Goal: Task Accomplishment & Management: Manage account settings

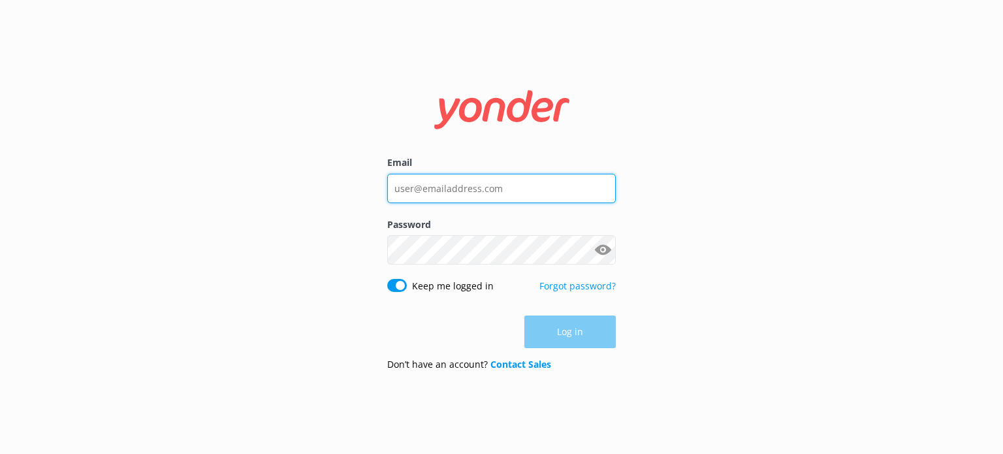
type input "[EMAIL_ADDRESS][DOMAIN_NAME]"
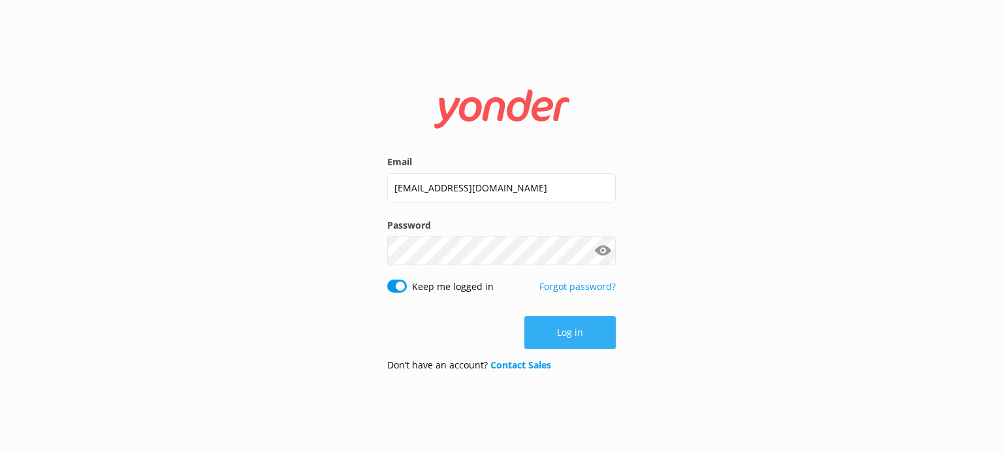
click at [579, 321] on button "Log in" at bounding box center [569, 332] width 91 height 33
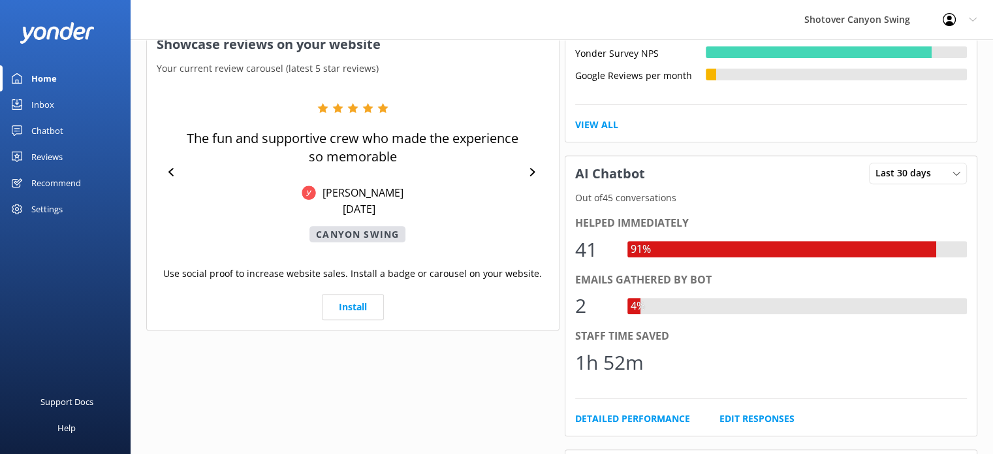
scroll to position [519, 0]
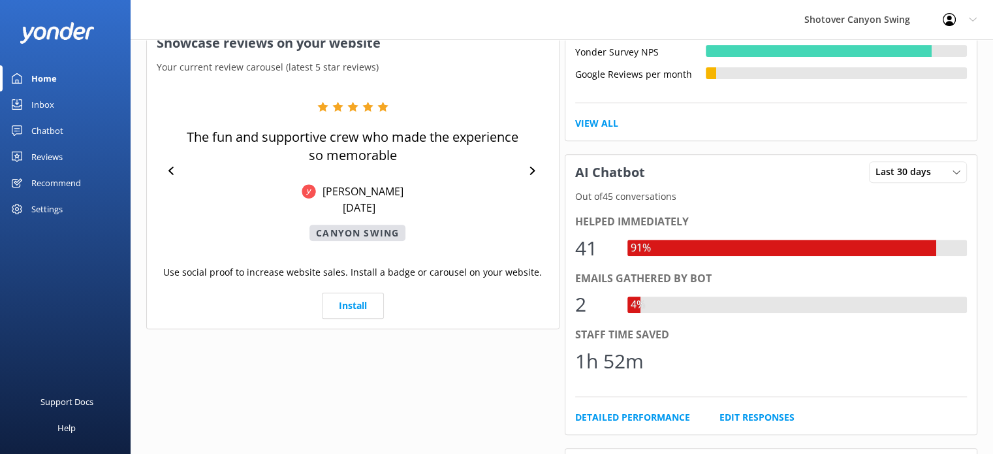
click at [48, 156] on div "Reviews" at bounding box center [46, 157] width 31 height 26
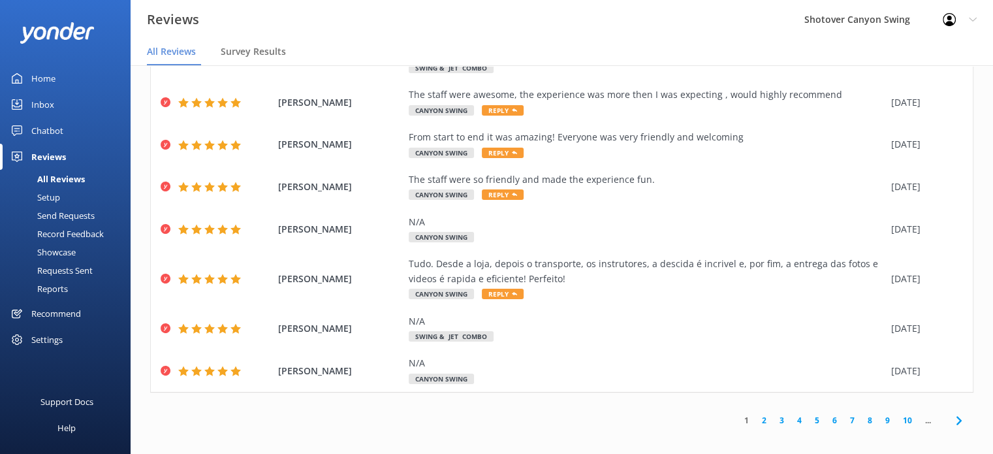
scroll to position [172, 0]
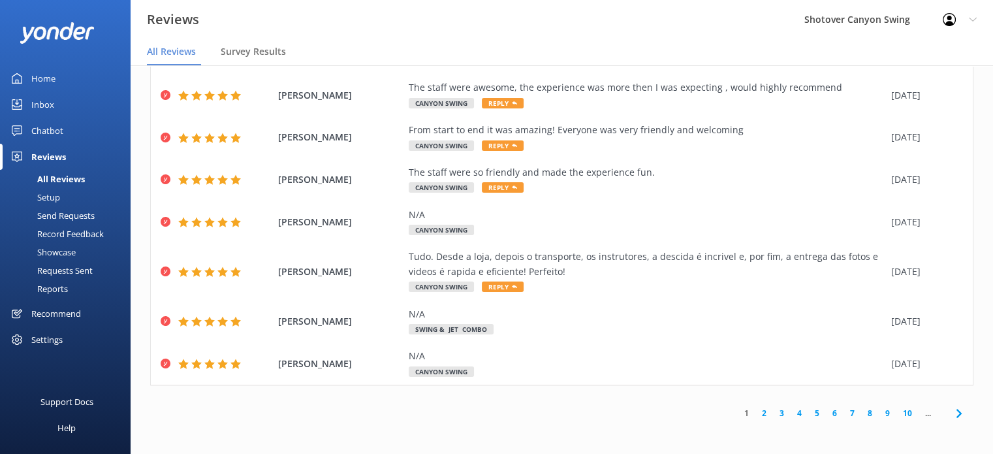
click at [756, 409] on link "2" at bounding box center [765, 413] width 18 height 12
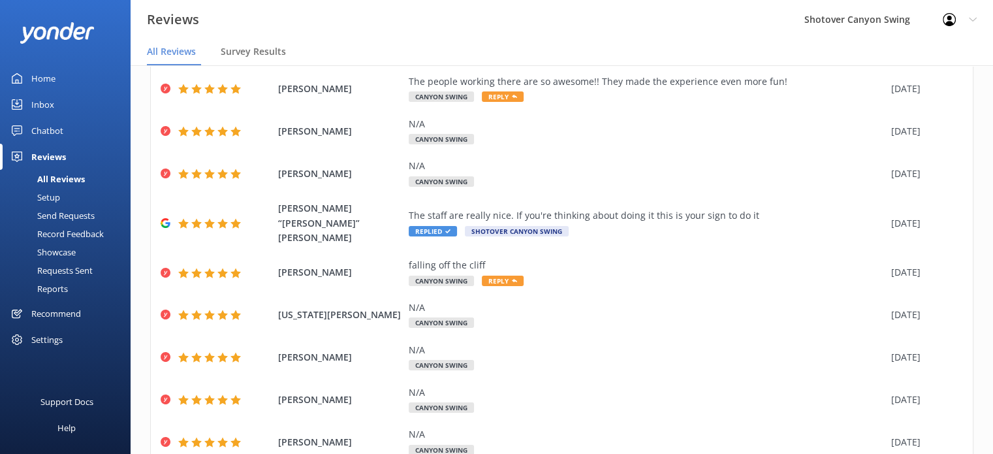
scroll to position [101, 0]
